Goal: Task Accomplishment & Management: Manage account settings

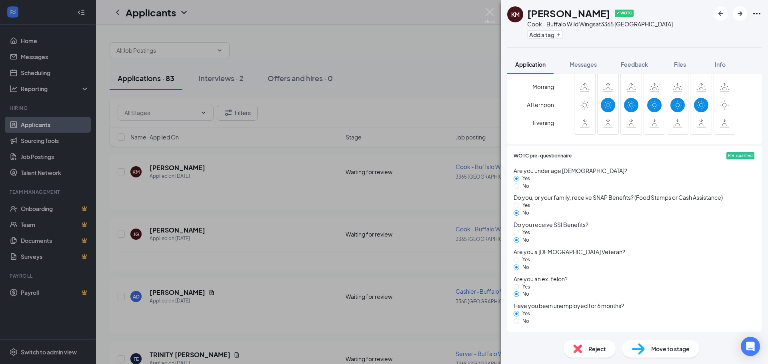
scroll to position [266, 0]
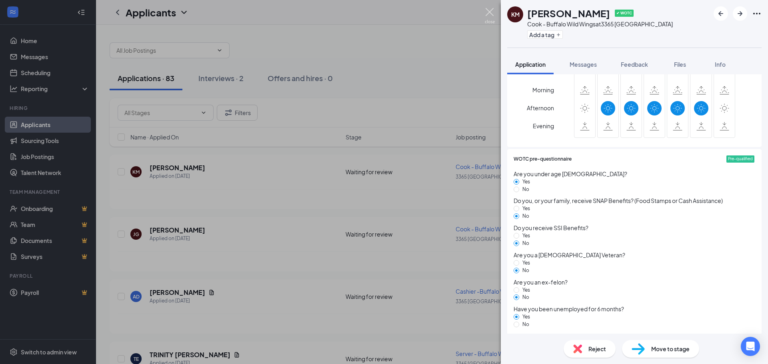
click at [490, 10] on img at bounding box center [490, 16] width 10 height 16
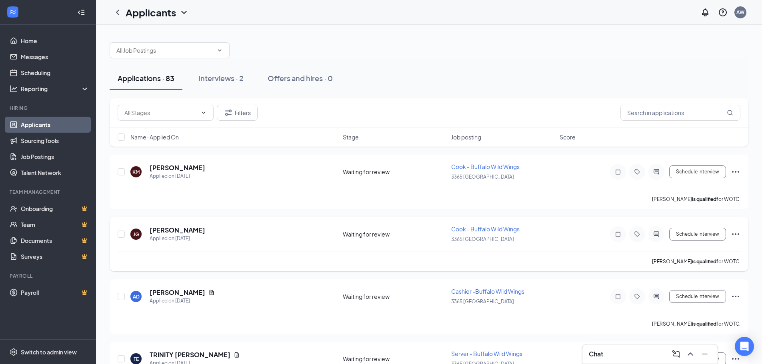
click at [489, 228] on span "Cook - Buffalo Wild Wings" at bounding box center [485, 229] width 68 height 7
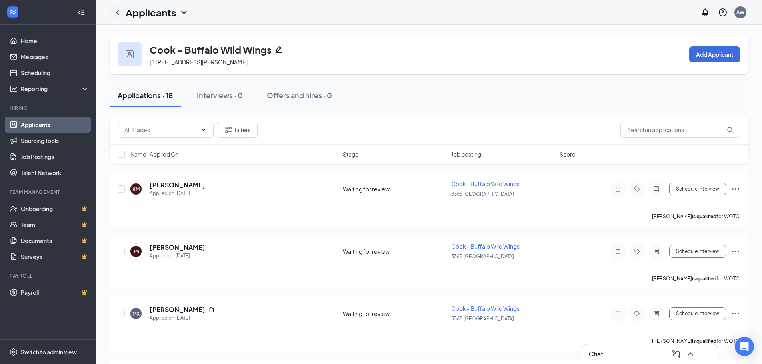
click at [123, 14] on div at bounding box center [118, 12] width 16 height 16
click at [171, 245] on h5 "[PERSON_NAME]" at bounding box center [178, 247] width 56 height 9
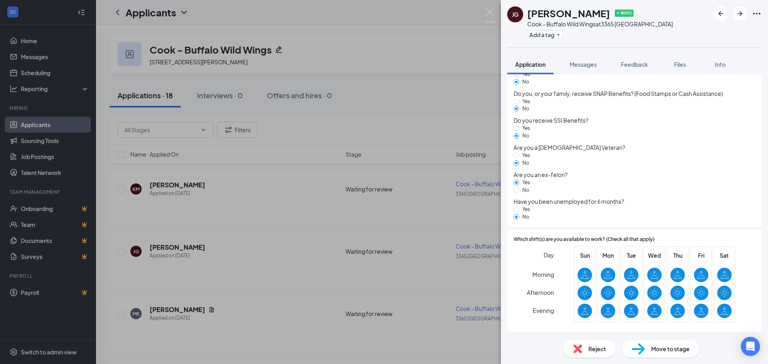
scroll to position [266, 0]
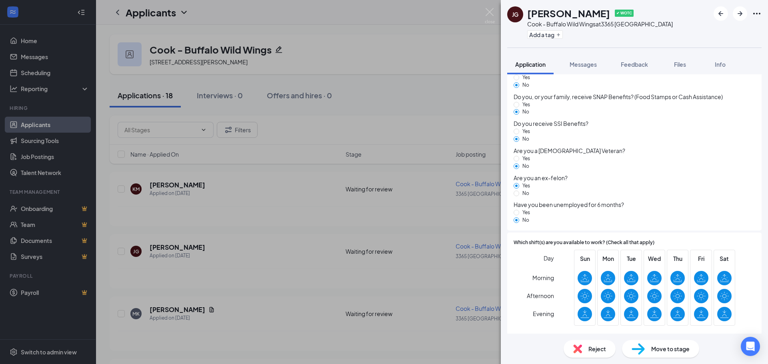
click at [278, 28] on div "[PERSON_NAME] [PERSON_NAME] ✔ WOTC Cook - Buffalo Wild Wings at 3365 Auburn Add…" at bounding box center [384, 182] width 768 height 364
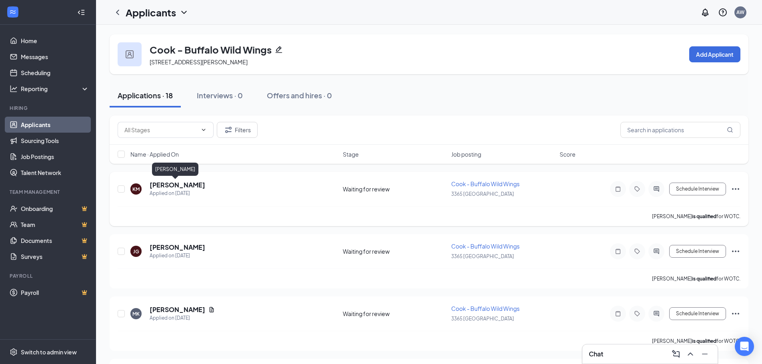
click at [164, 181] on h5 "[PERSON_NAME]" at bounding box center [178, 185] width 56 height 9
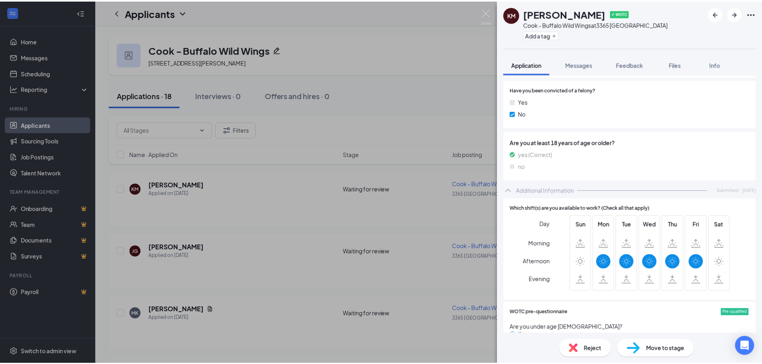
scroll to position [120, 0]
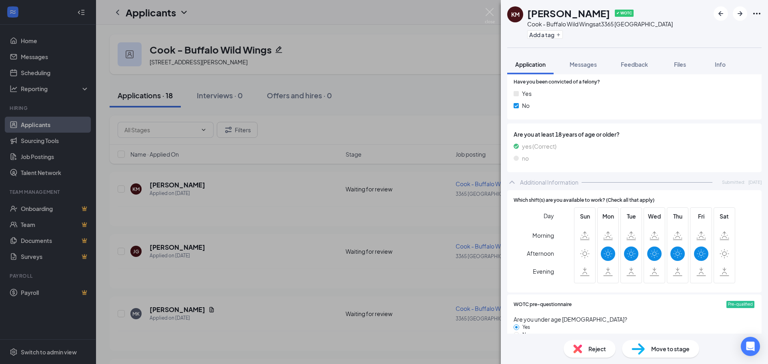
click at [427, 108] on div "KM [PERSON_NAME] ✔ WOTC Cook - Buffalo Wild Wings at 3365 Auburn Add a tag Appl…" at bounding box center [384, 182] width 768 height 364
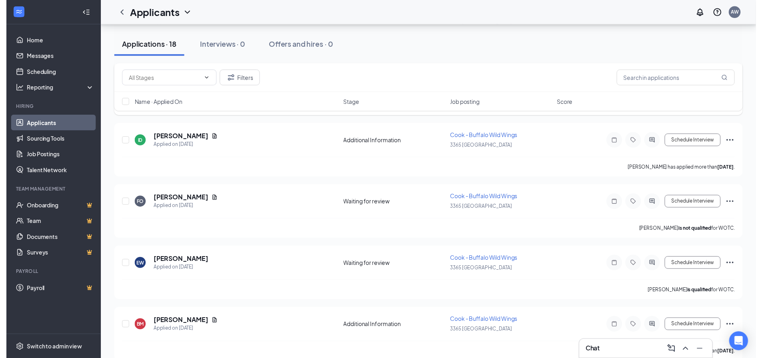
scroll to position [320, 0]
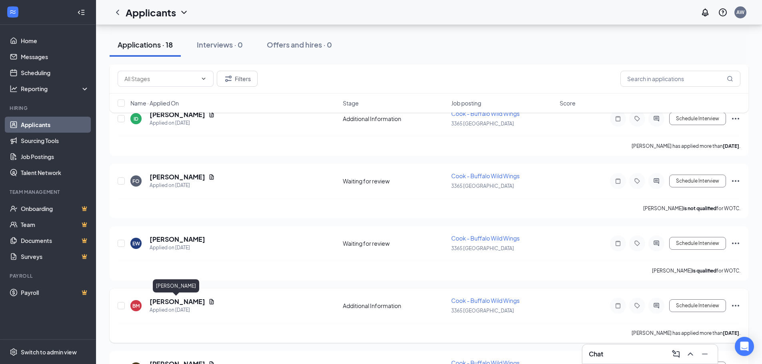
click at [184, 301] on h5 "[PERSON_NAME]" at bounding box center [178, 302] width 56 height 9
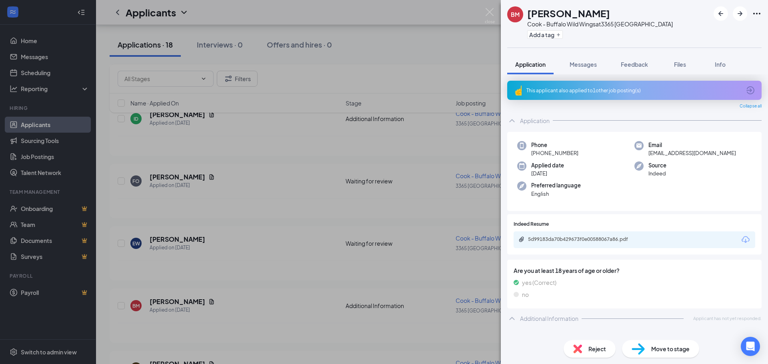
click at [334, 185] on div "[PERSON_NAME] [PERSON_NAME] - Buffalo Wild Wings at 3365 Auburn Add a tag Appli…" at bounding box center [384, 182] width 768 height 364
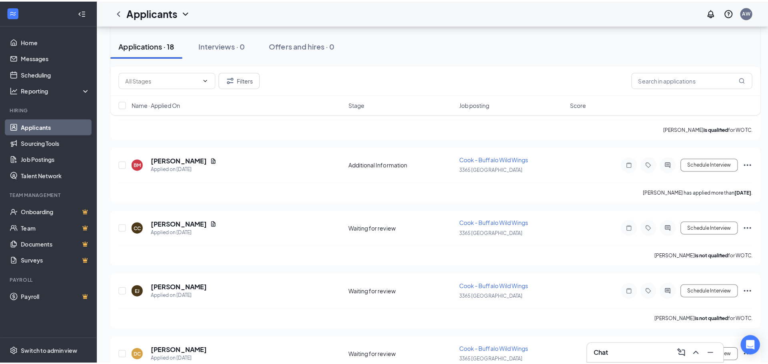
scroll to position [480, 0]
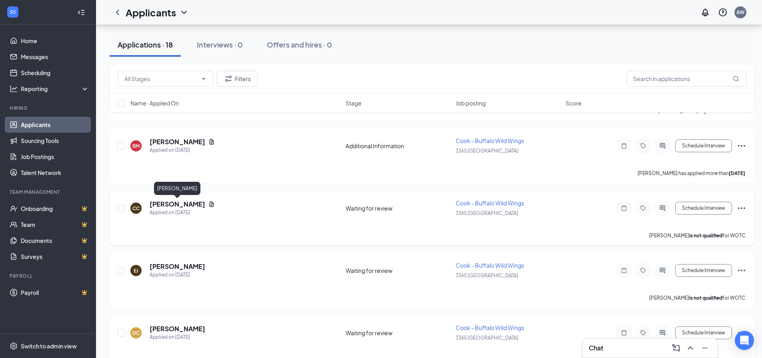
click at [176, 204] on h5 "[PERSON_NAME]" at bounding box center [178, 204] width 56 height 9
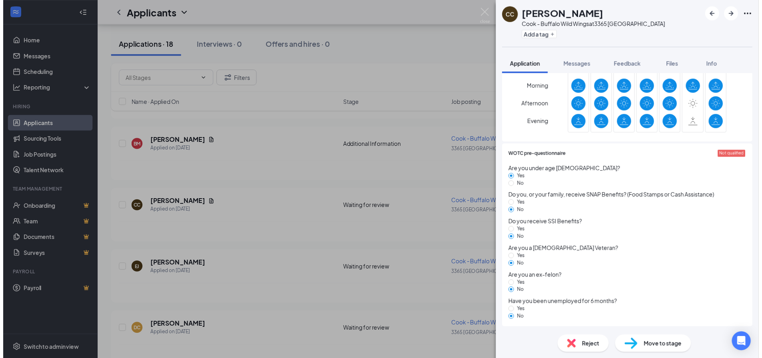
scroll to position [223, 0]
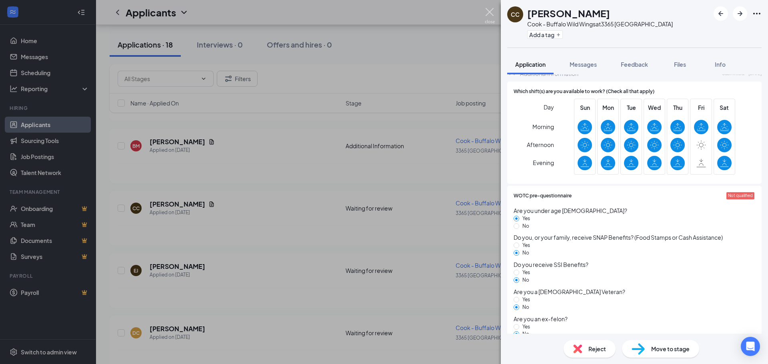
click at [491, 11] on img at bounding box center [490, 16] width 10 height 16
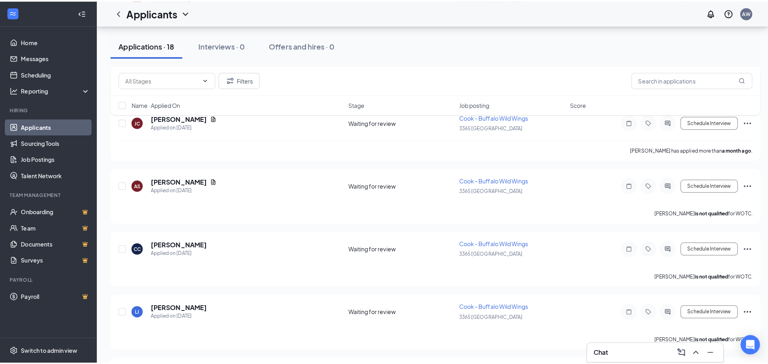
scroll to position [880, 0]
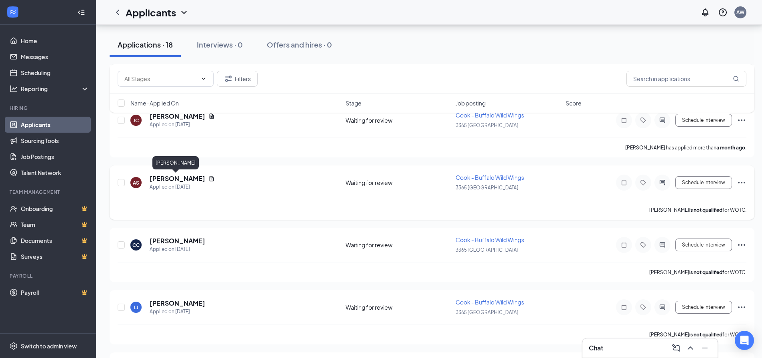
click at [180, 177] on h5 "[PERSON_NAME]" at bounding box center [178, 178] width 56 height 9
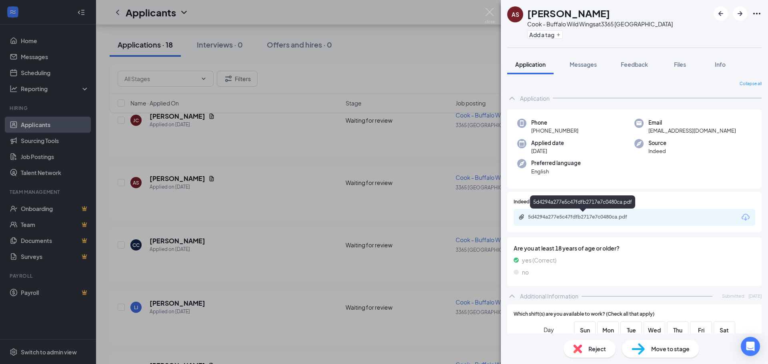
click at [614, 219] on div "5d4294a277e5c47fdfb2717e7c0480ca.pdf" at bounding box center [584, 217] width 112 height 6
click at [492, 10] on img at bounding box center [490, 16] width 10 height 16
